Goal: Task Accomplishment & Management: Check status

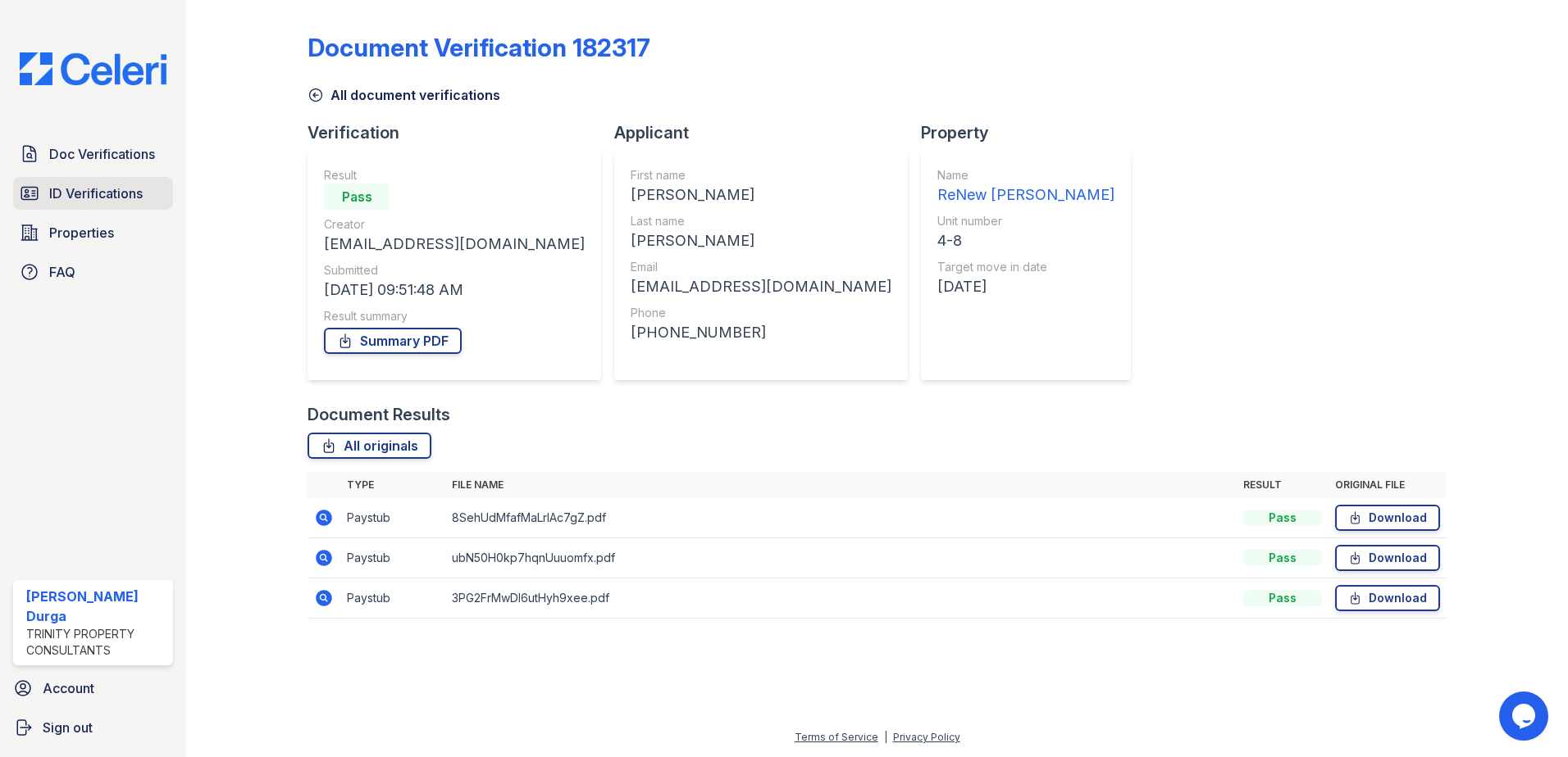
click at [81, 188] on span "ID Verifications" at bounding box center [96, 193] width 93 height 20
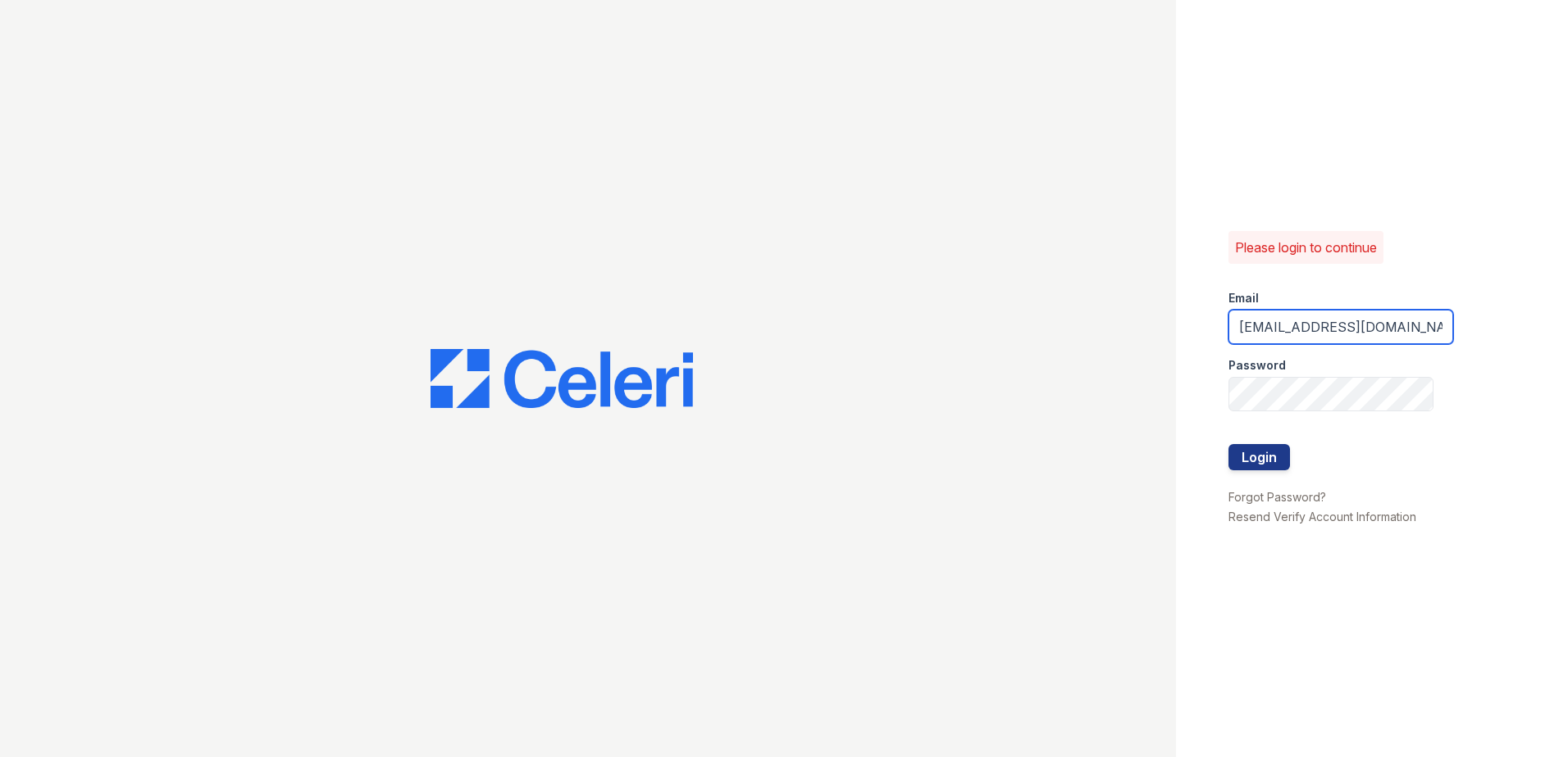
drag, startPoint x: 1422, startPoint y: 330, endPoint x: 1080, endPoint y: 342, distance: 342.2
click at [1080, 342] on div "Please login to continue Email nkassem@trinity-pm.com Password Login Forgot Pas…" at bounding box center [784, 378] width 1568 height 757
type input "kdurga@trinity-pm.com"
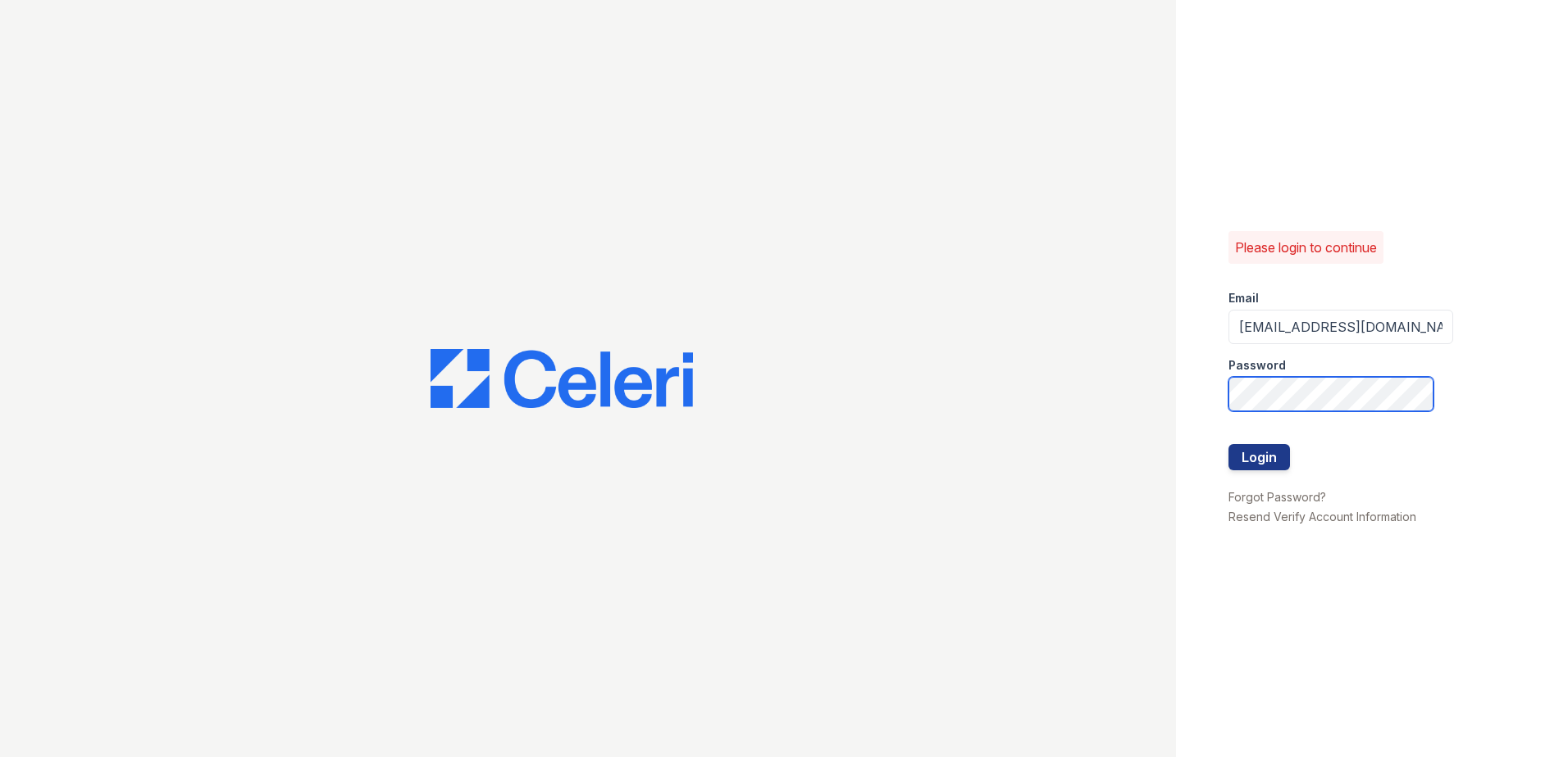
click at [1115, 406] on div "Please login to continue Email kdurga@trinity-pm.com Password Login Forgot Pass…" at bounding box center [784, 378] width 1568 height 757
click at [1115, 450] on button "Login" at bounding box center [1259, 457] width 61 height 26
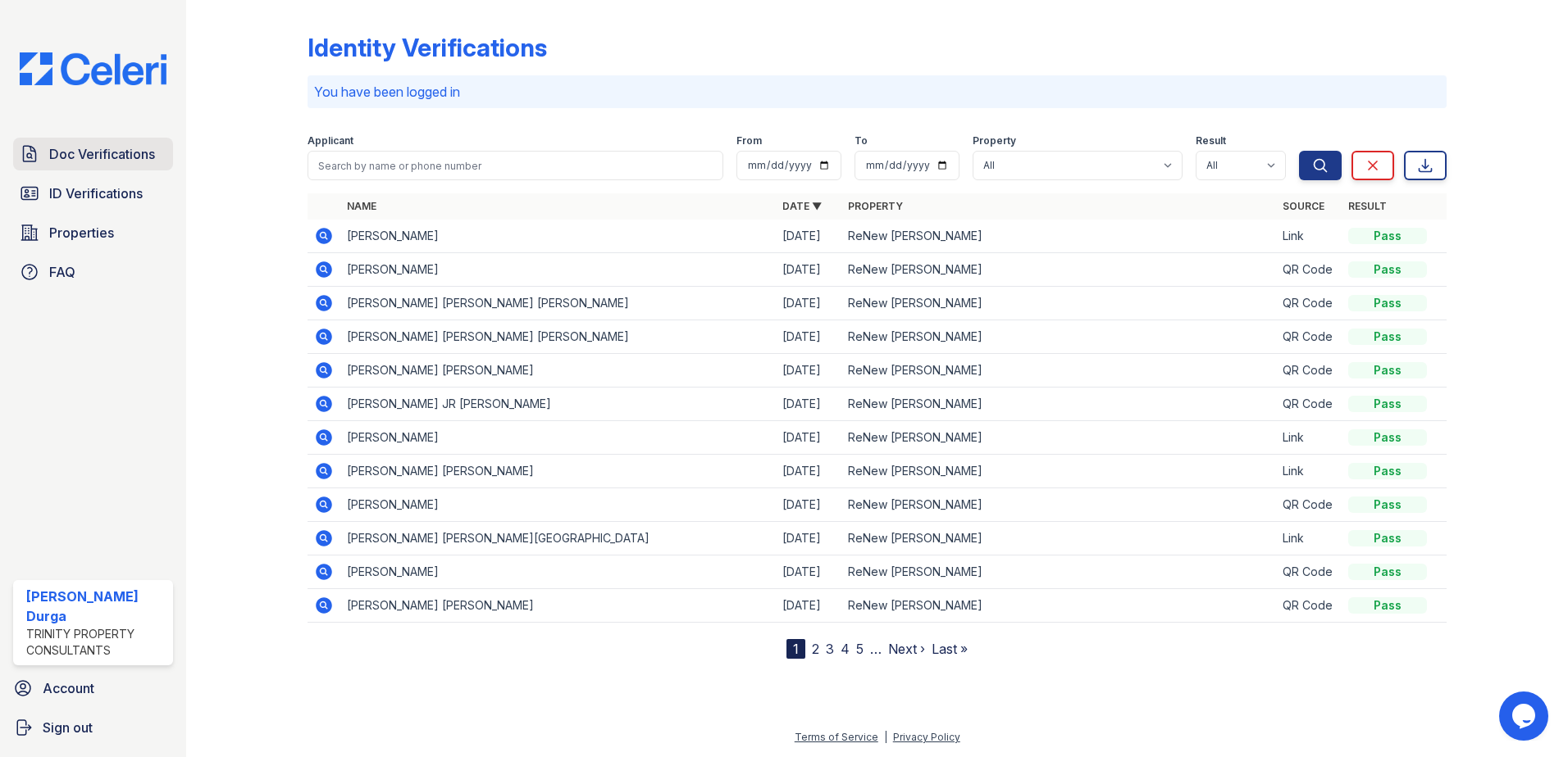
click at [90, 153] on span "Doc Verifications" at bounding box center [102, 155] width 106 height 20
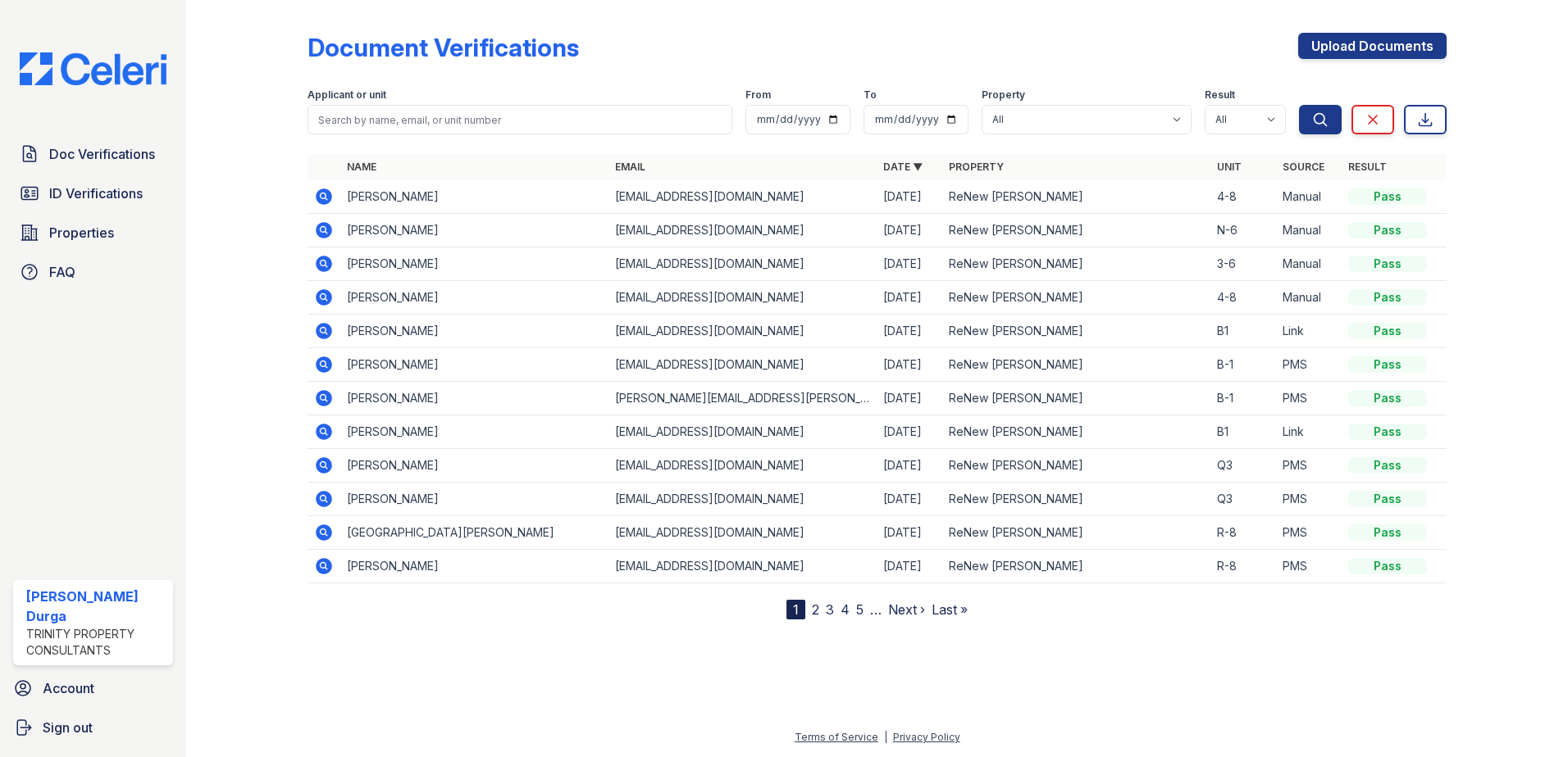
click at [328, 264] on icon at bounding box center [324, 264] width 17 height 17
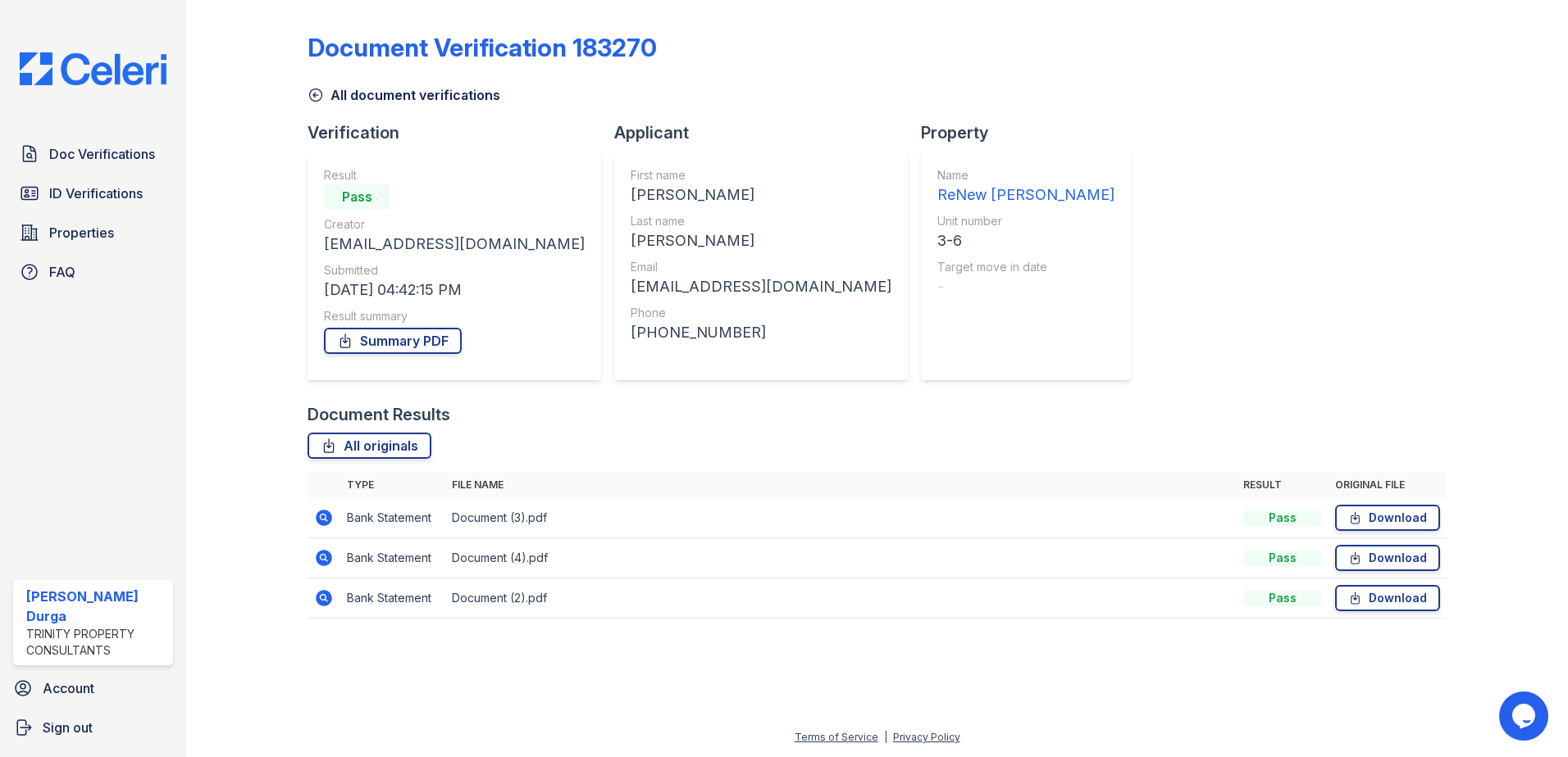
click at [322, 595] on icon at bounding box center [322, 597] width 4 height 4
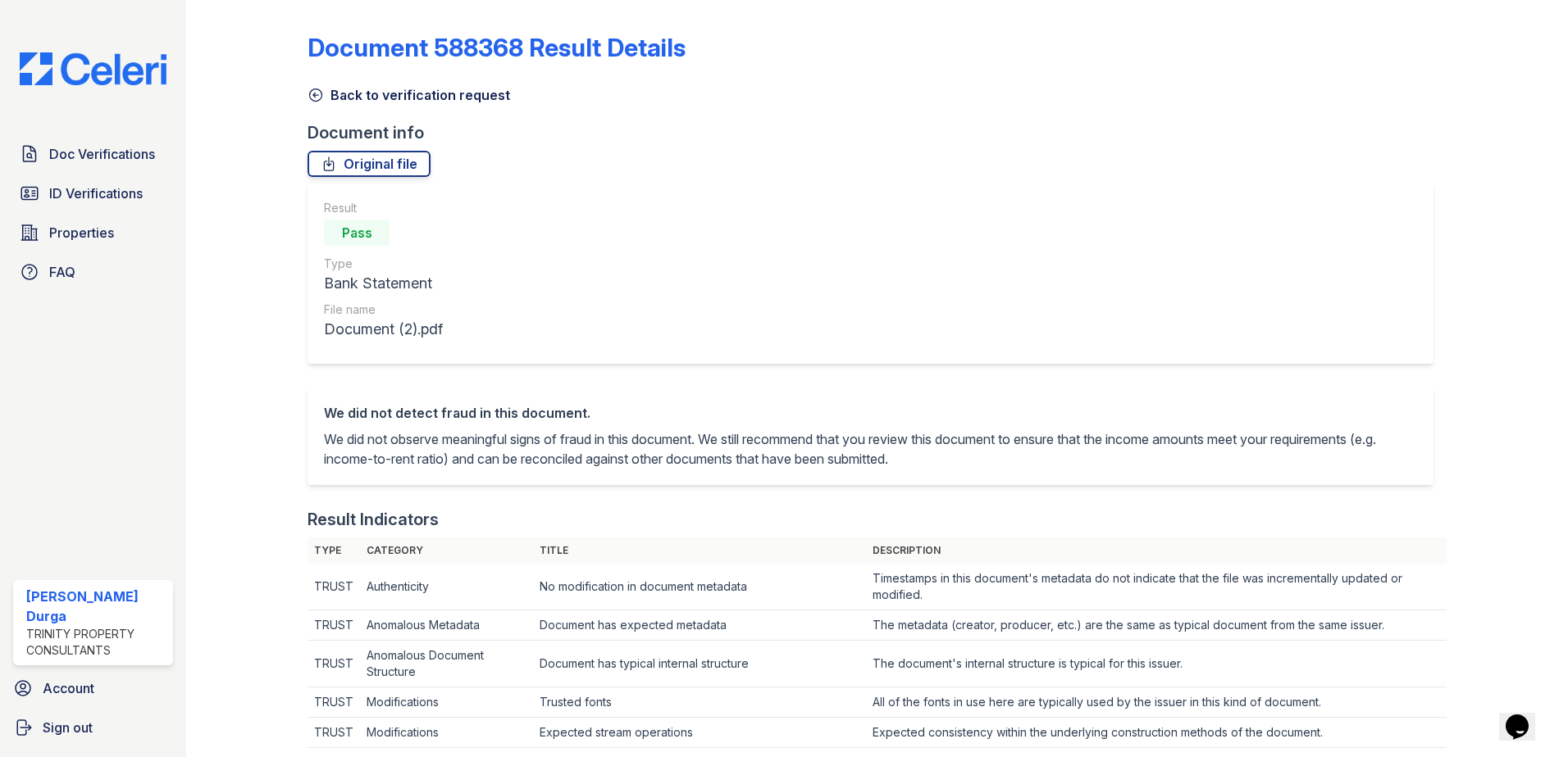
click at [314, 94] on icon at bounding box center [315, 95] width 17 height 17
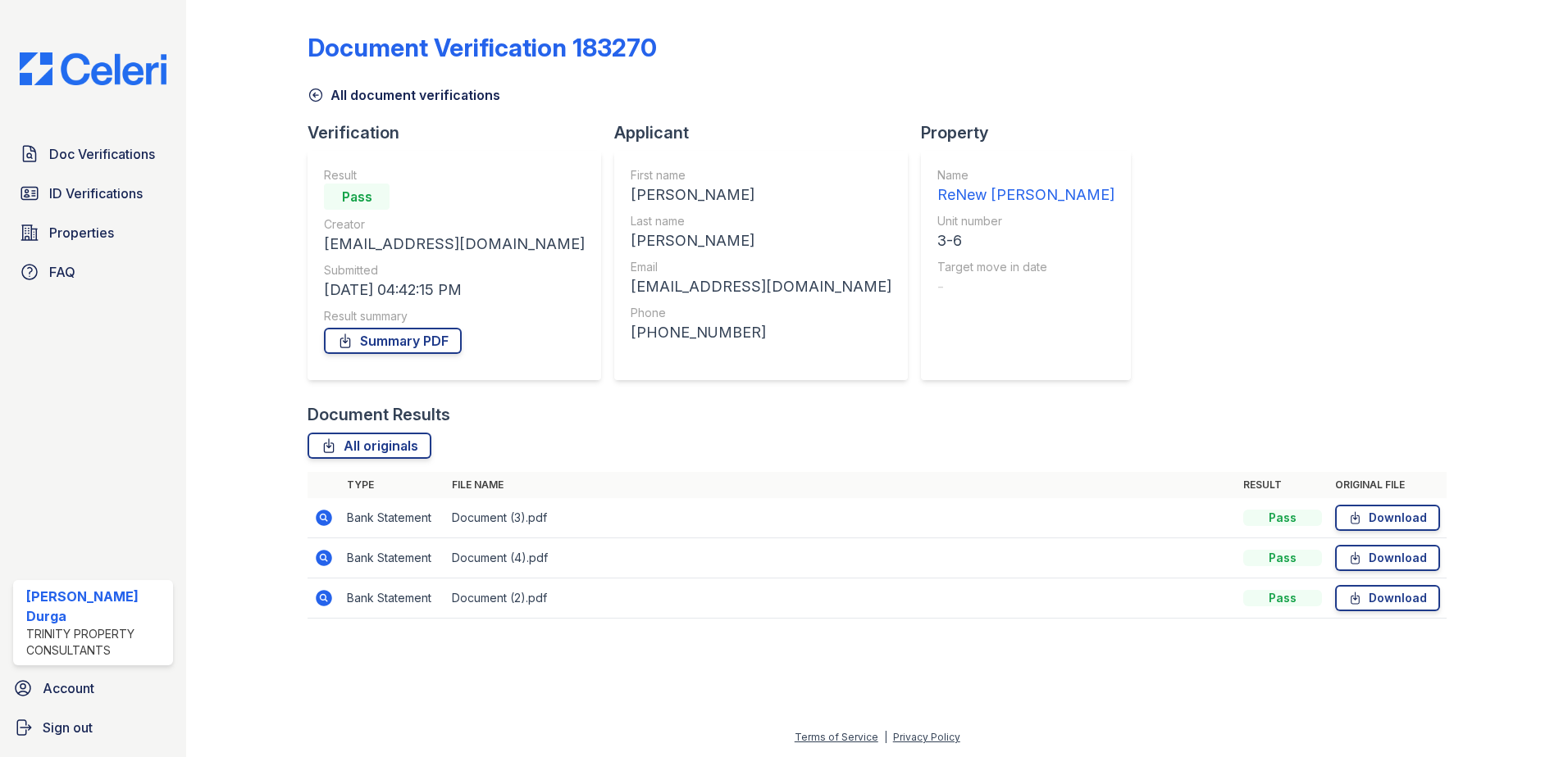
click at [326, 559] on icon at bounding box center [324, 558] width 17 height 17
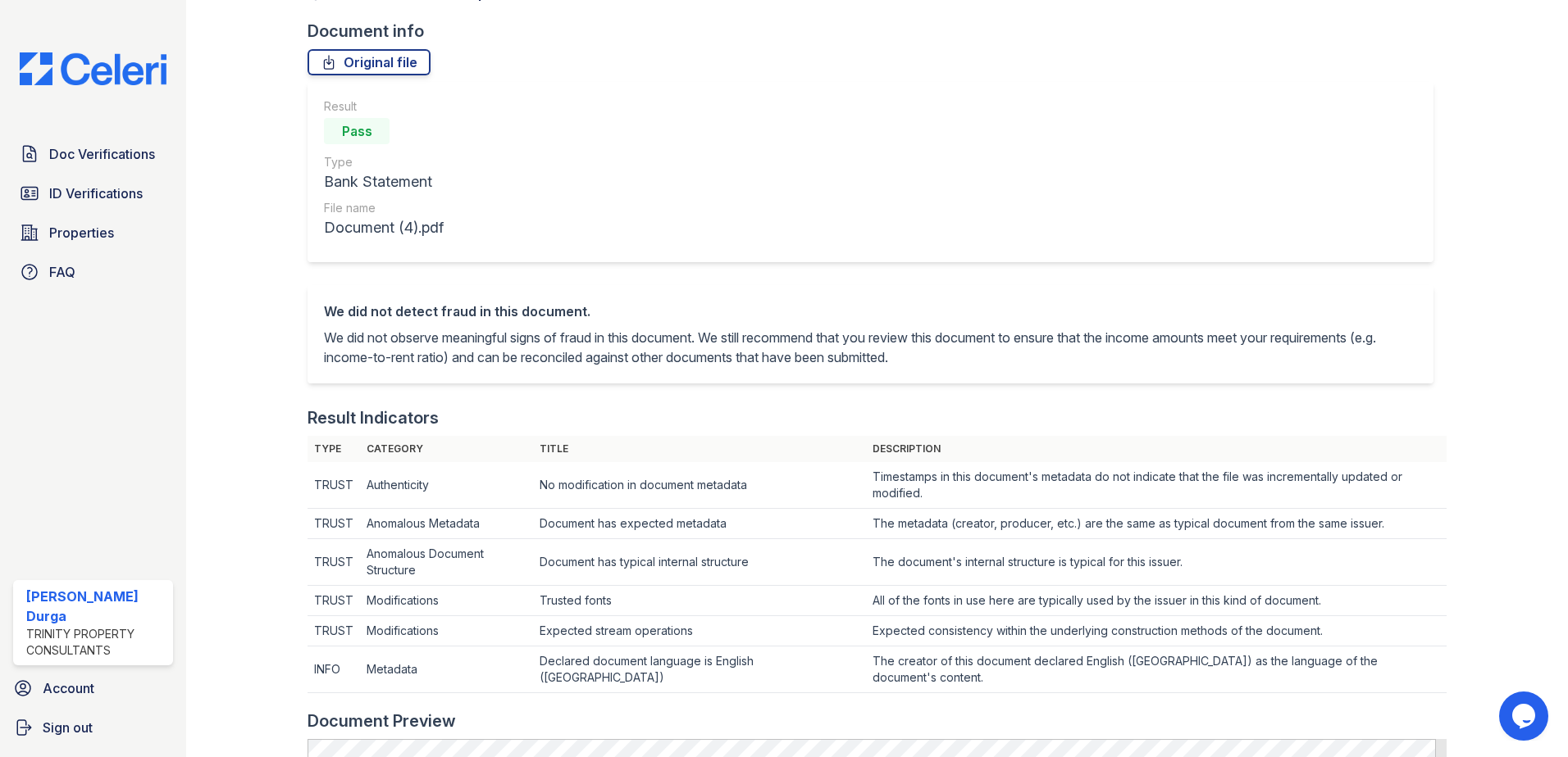
scroll to position [77, 0]
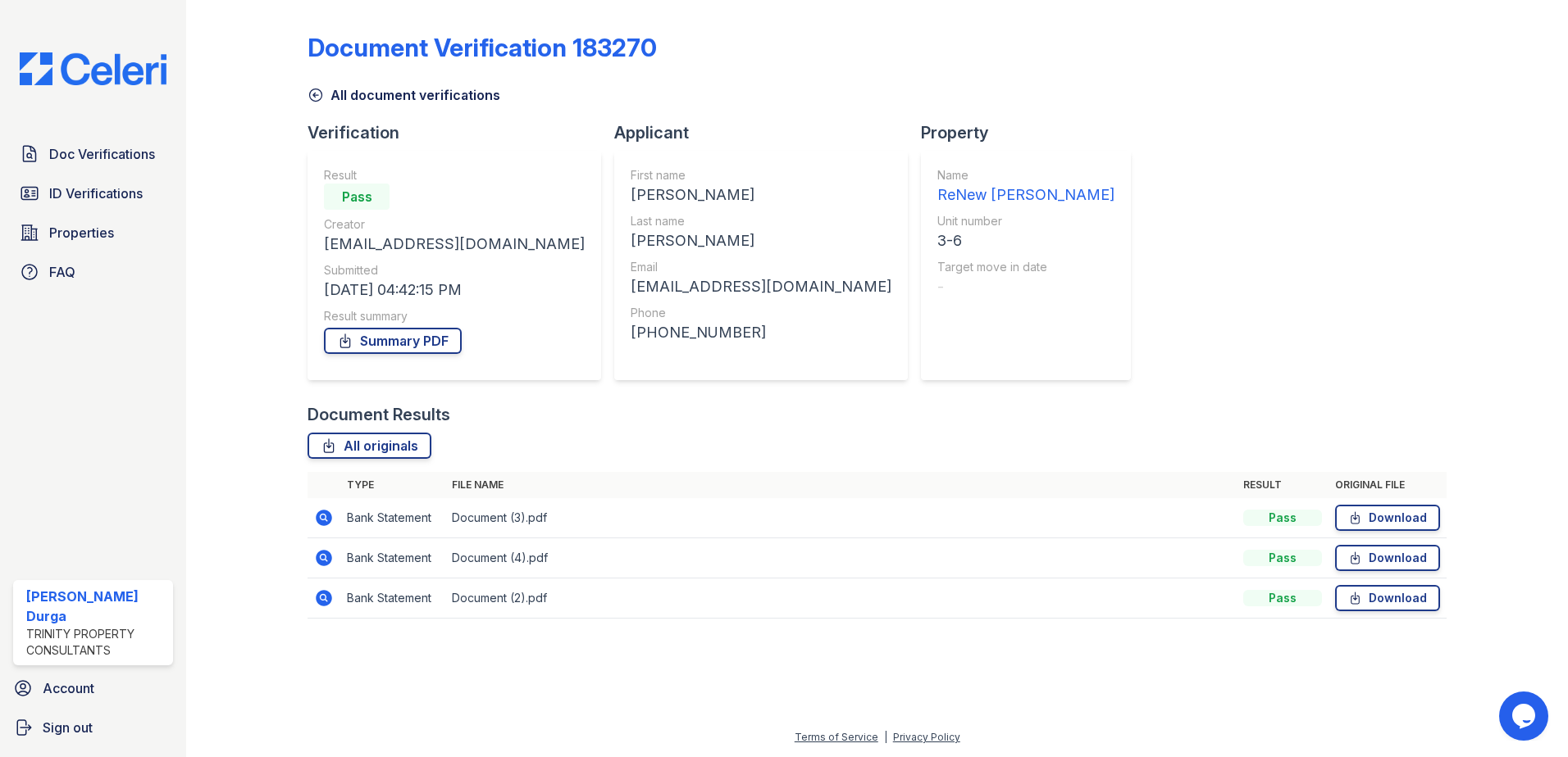
click at [320, 522] on icon at bounding box center [324, 518] width 17 height 17
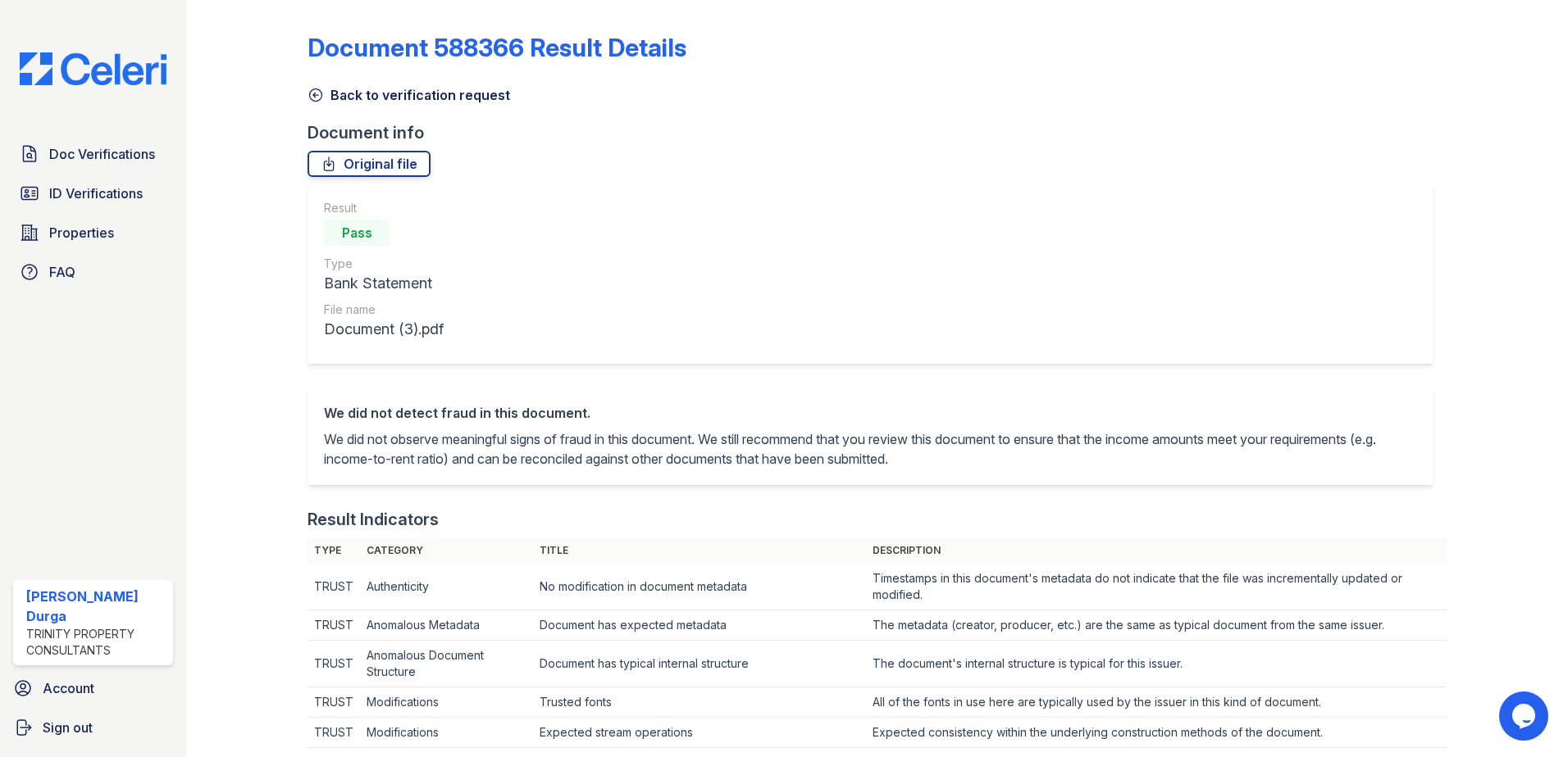
click at [314, 97] on icon at bounding box center [316, 95] width 12 height 12
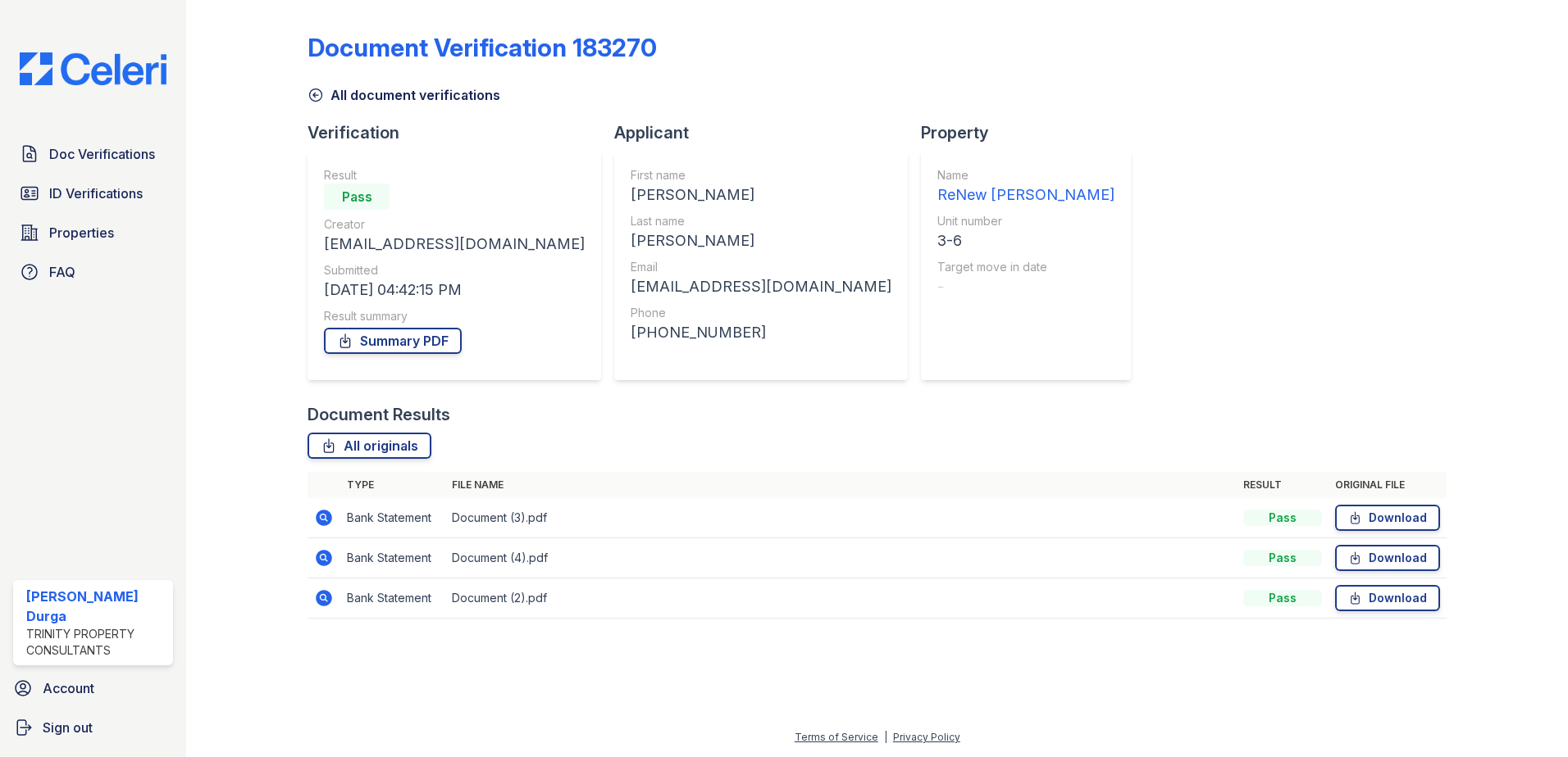
click at [319, 522] on icon at bounding box center [324, 518] width 17 height 17
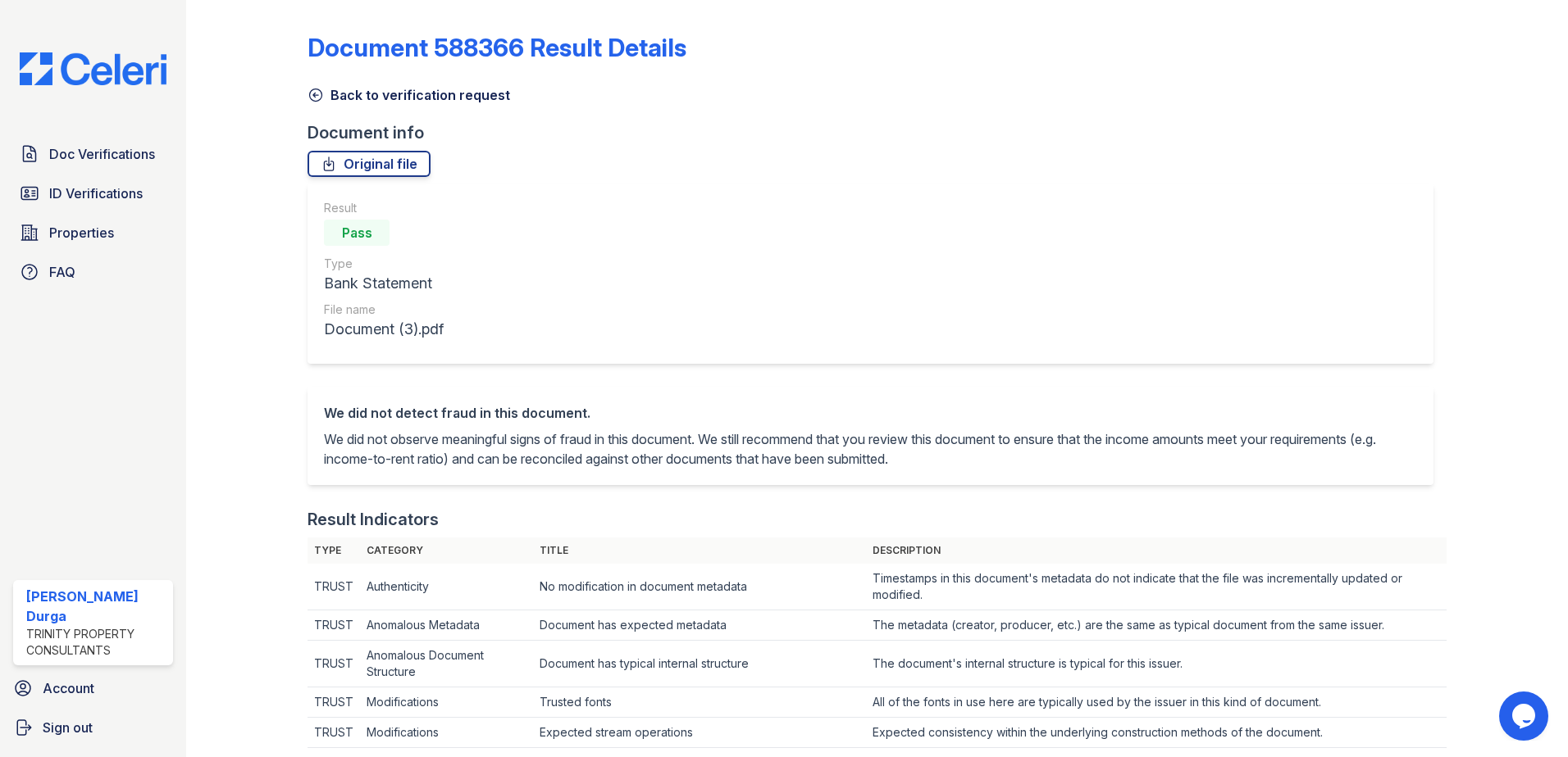
click at [310, 97] on icon at bounding box center [315, 95] width 17 height 17
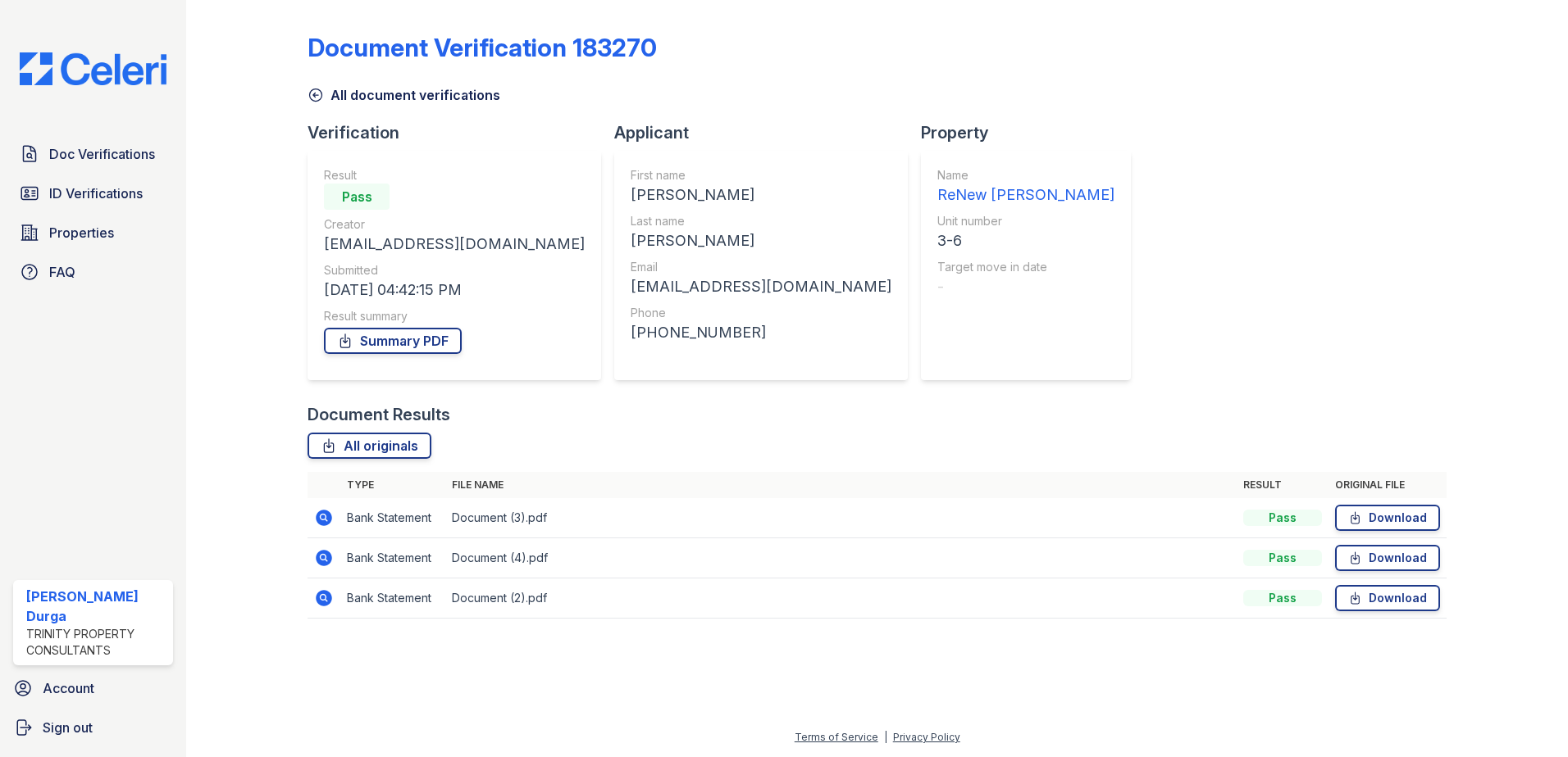
click at [313, 97] on icon at bounding box center [315, 95] width 17 height 17
